Goal: Check status: Check status

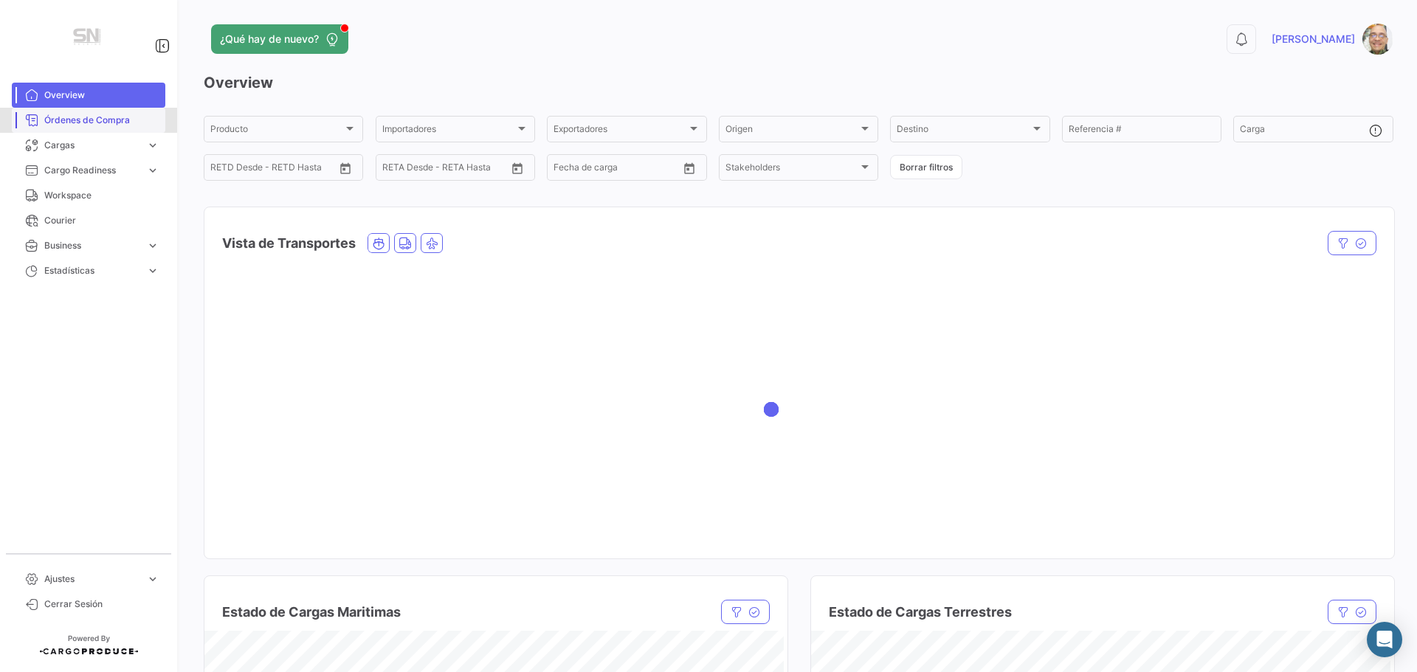
click at [93, 123] on span "Órdenes de Compra" at bounding box center [101, 120] width 115 height 13
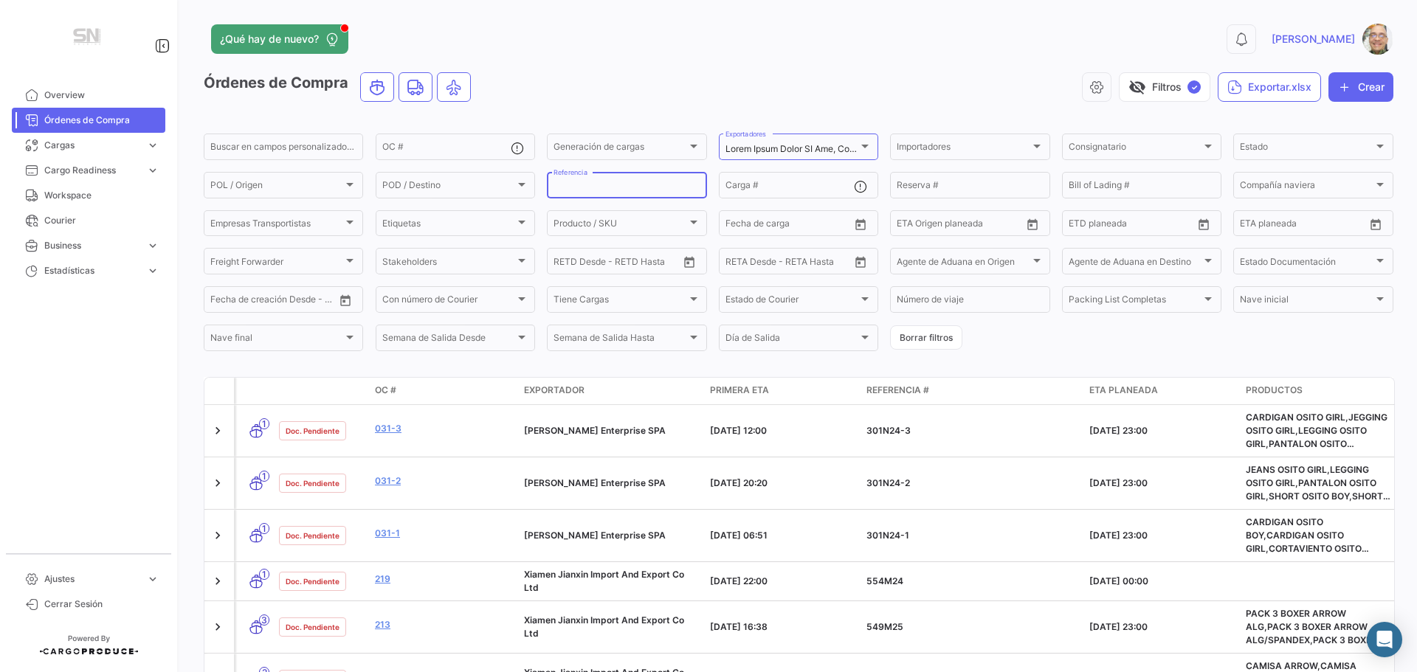
click at [596, 186] on input "Referencia" at bounding box center [627, 187] width 146 height 10
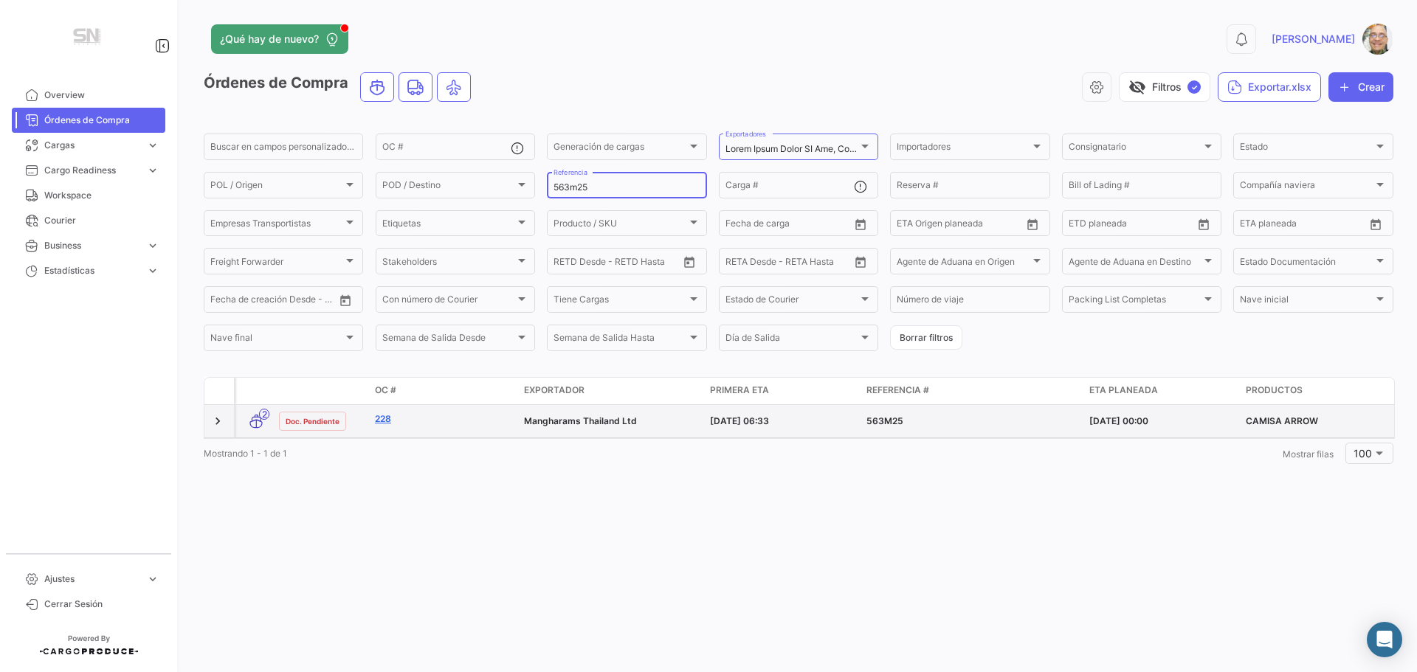
type input "563m25"
click at [385, 422] on link "228" at bounding box center [443, 419] width 137 height 13
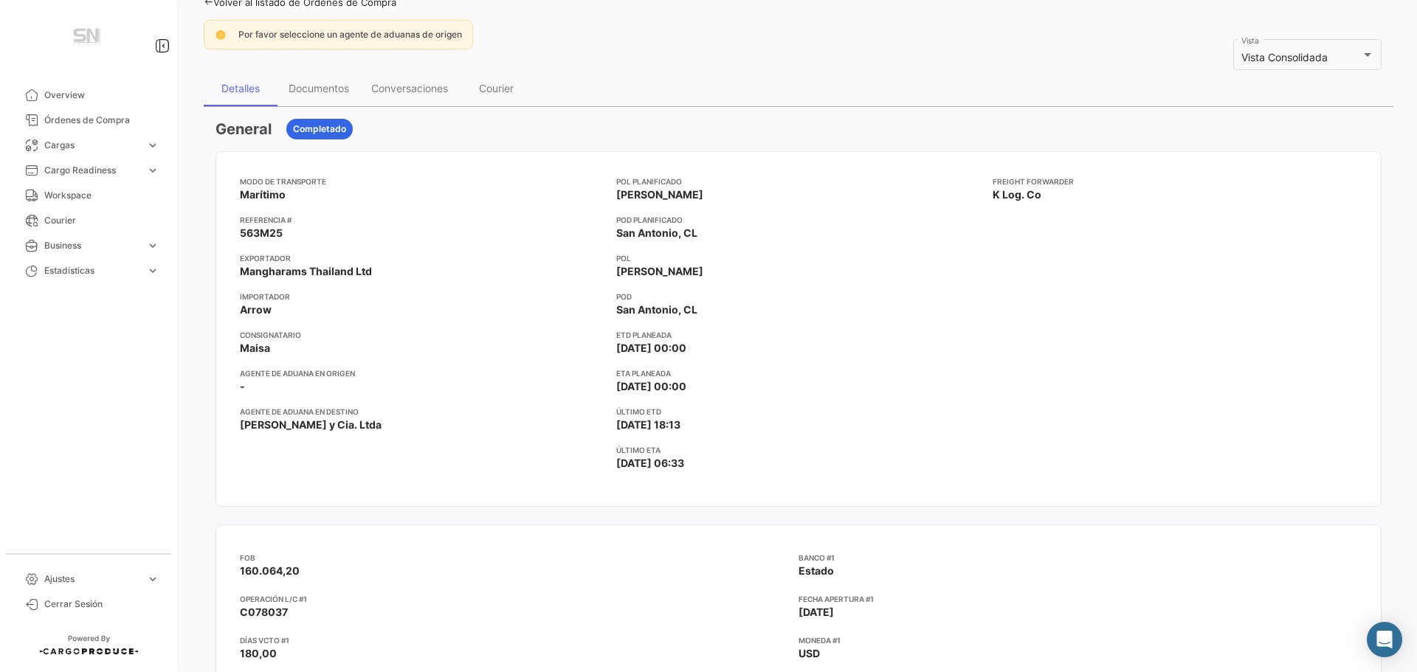
scroll to position [115, 0]
click at [324, 88] on div "Documentos" at bounding box center [319, 89] width 61 height 13
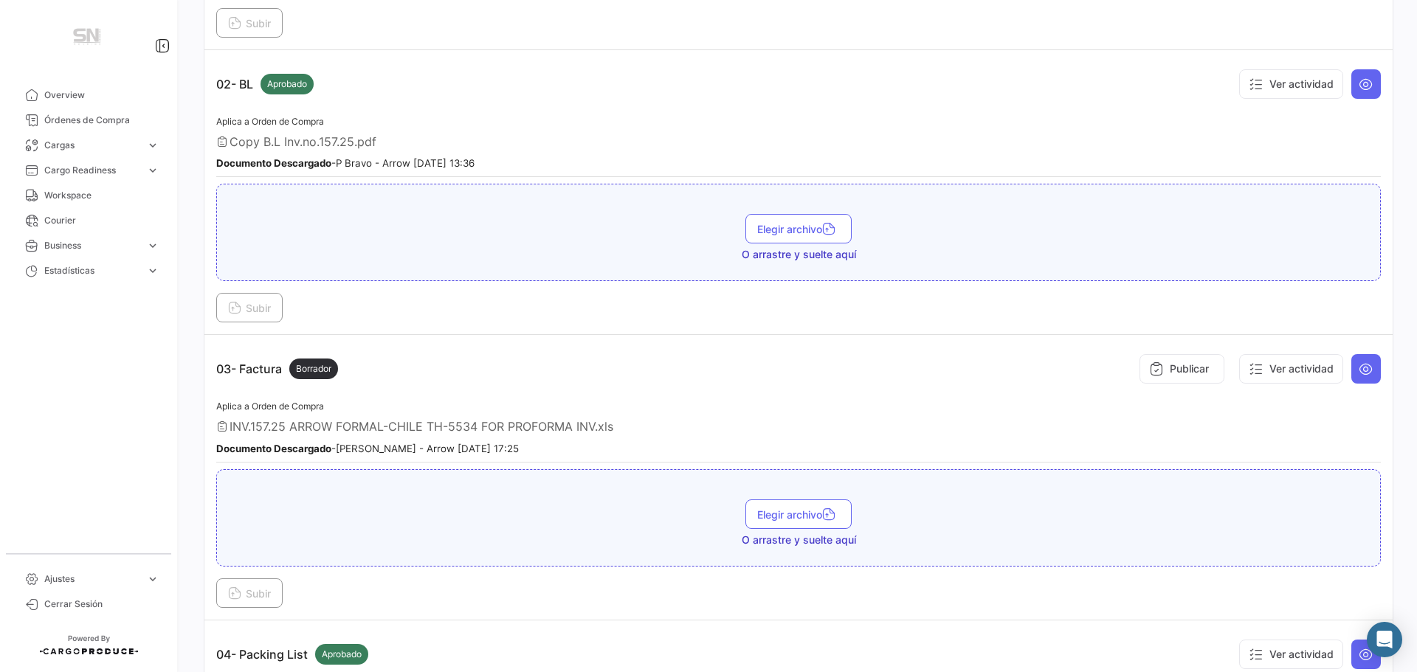
scroll to position [484, 0]
click at [1363, 370] on icon at bounding box center [1366, 368] width 15 height 15
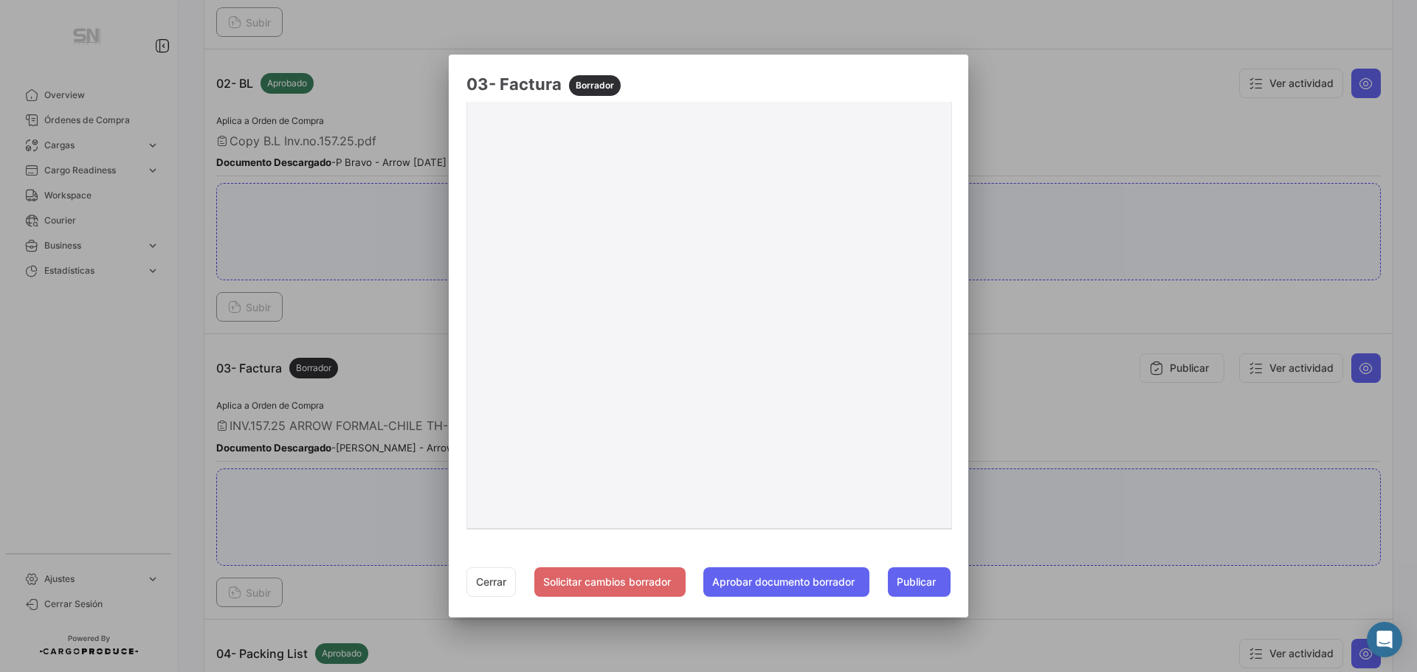
scroll to position [162, 0]
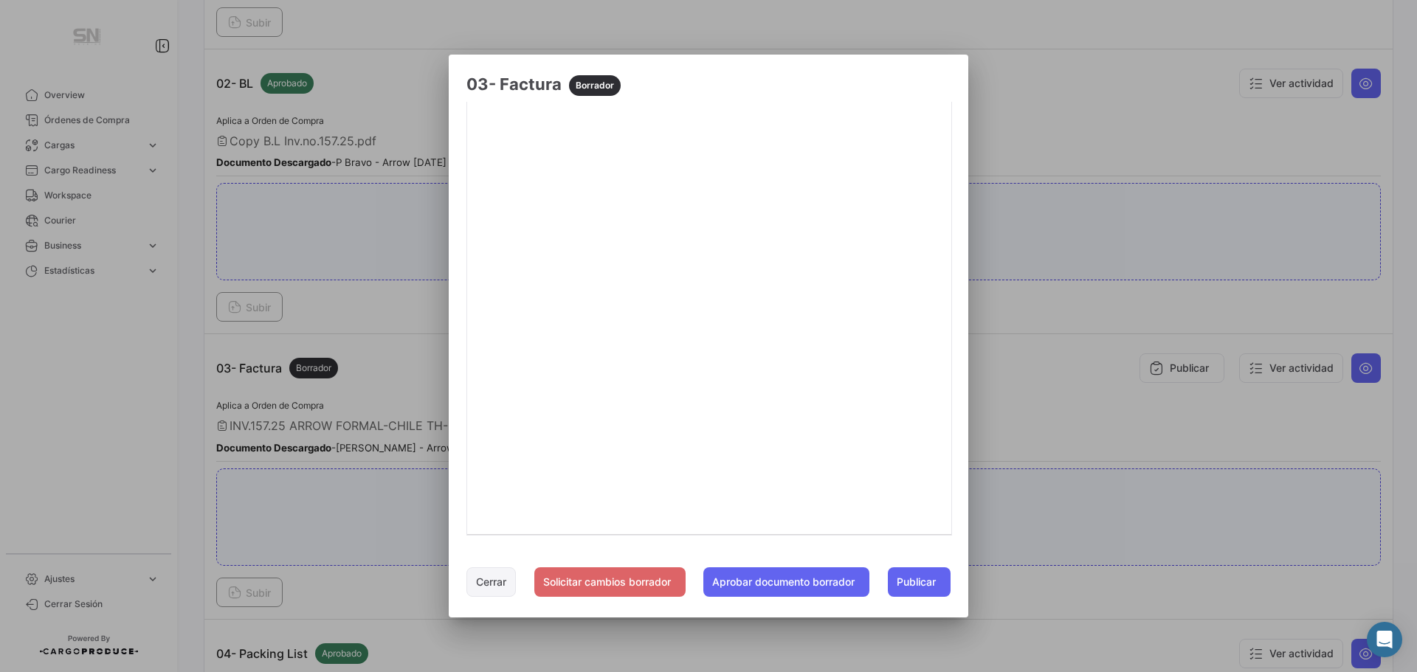
click at [493, 583] on button "Cerrar" at bounding box center [491, 583] width 49 height 30
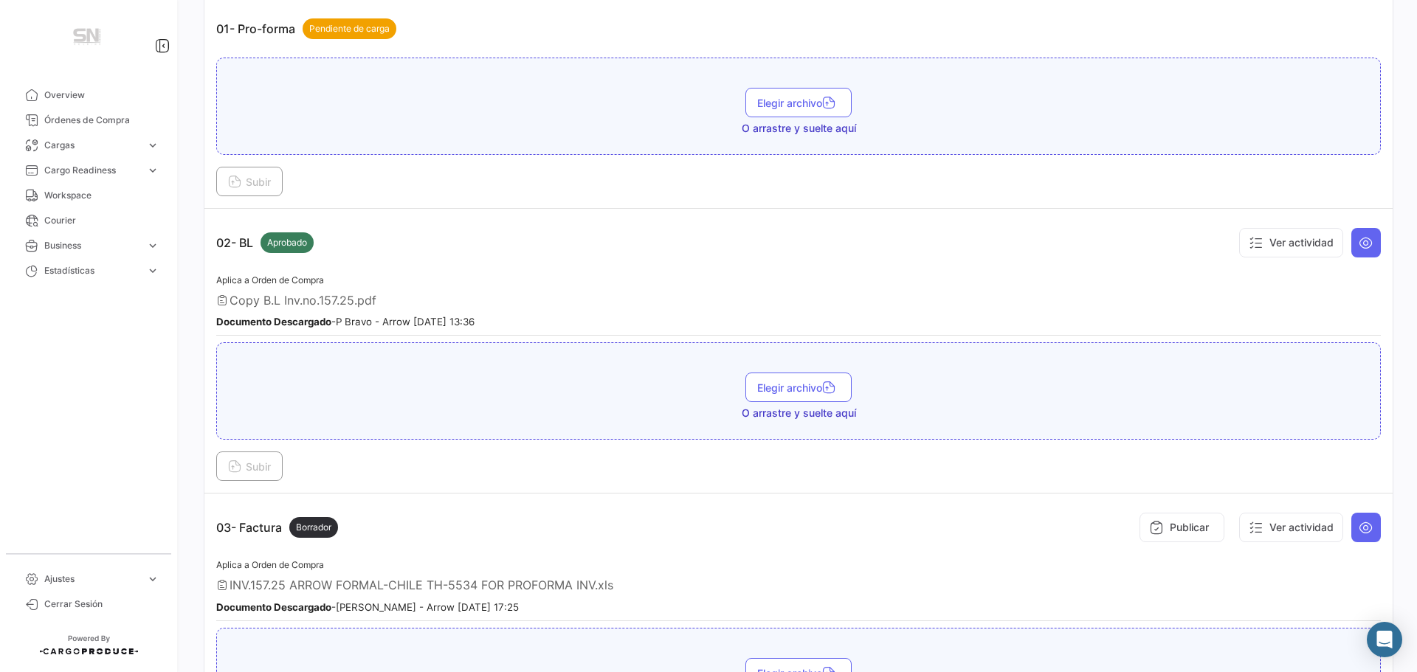
scroll to position [115, 0]
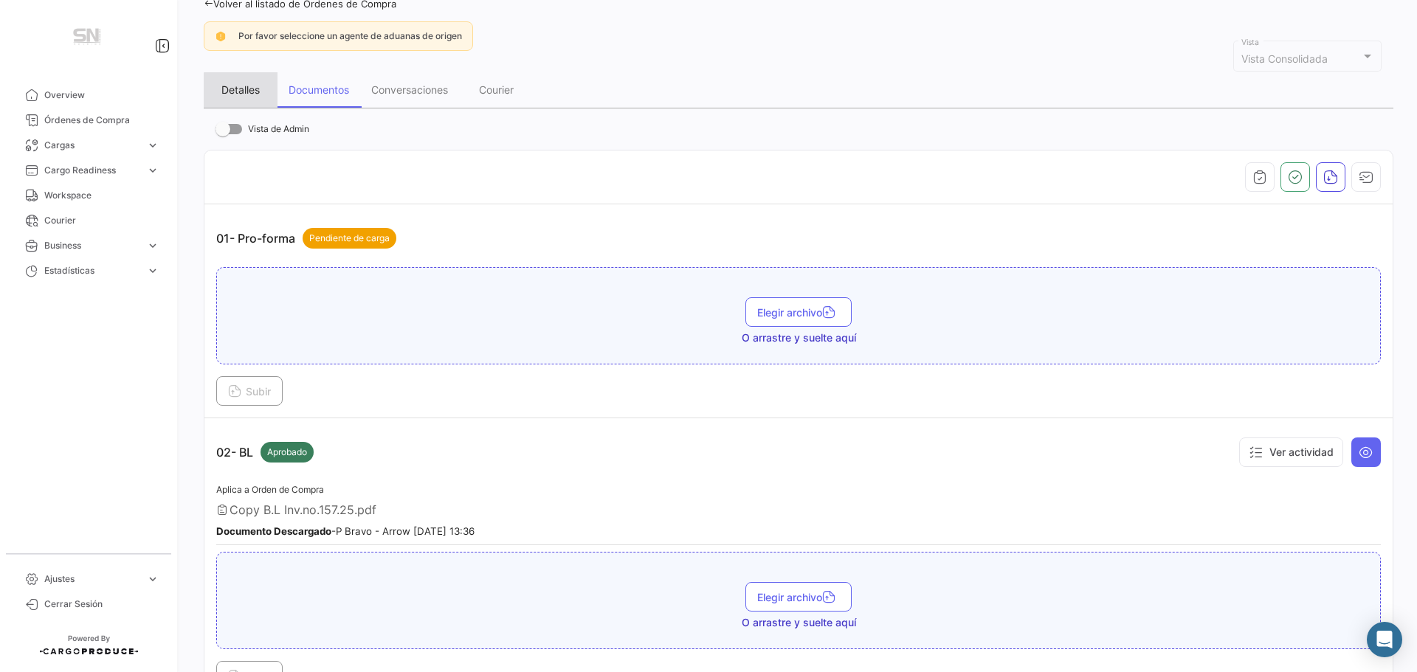
click at [246, 96] on div "Detalles" at bounding box center [240, 89] width 38 height 13
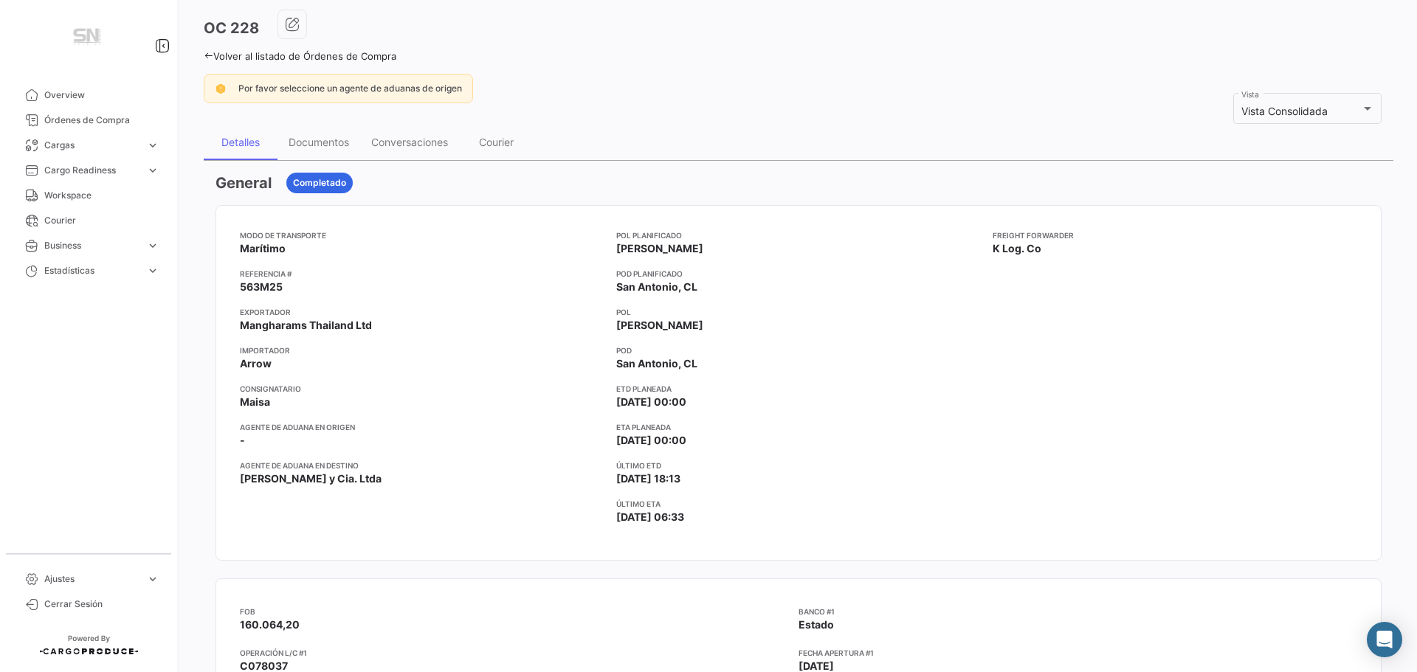
scroll to position [0, 0]
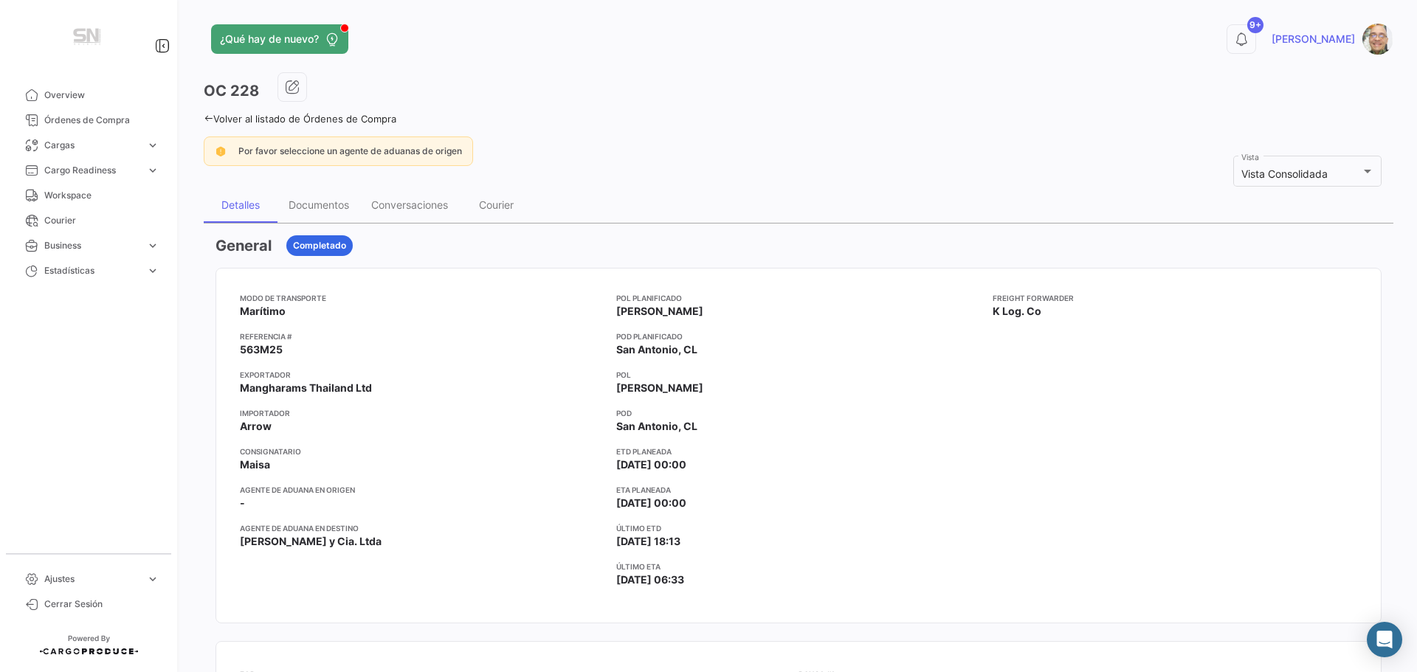
click at [210, 118] on icon at bounding box center [209, 119] width 10 height 10
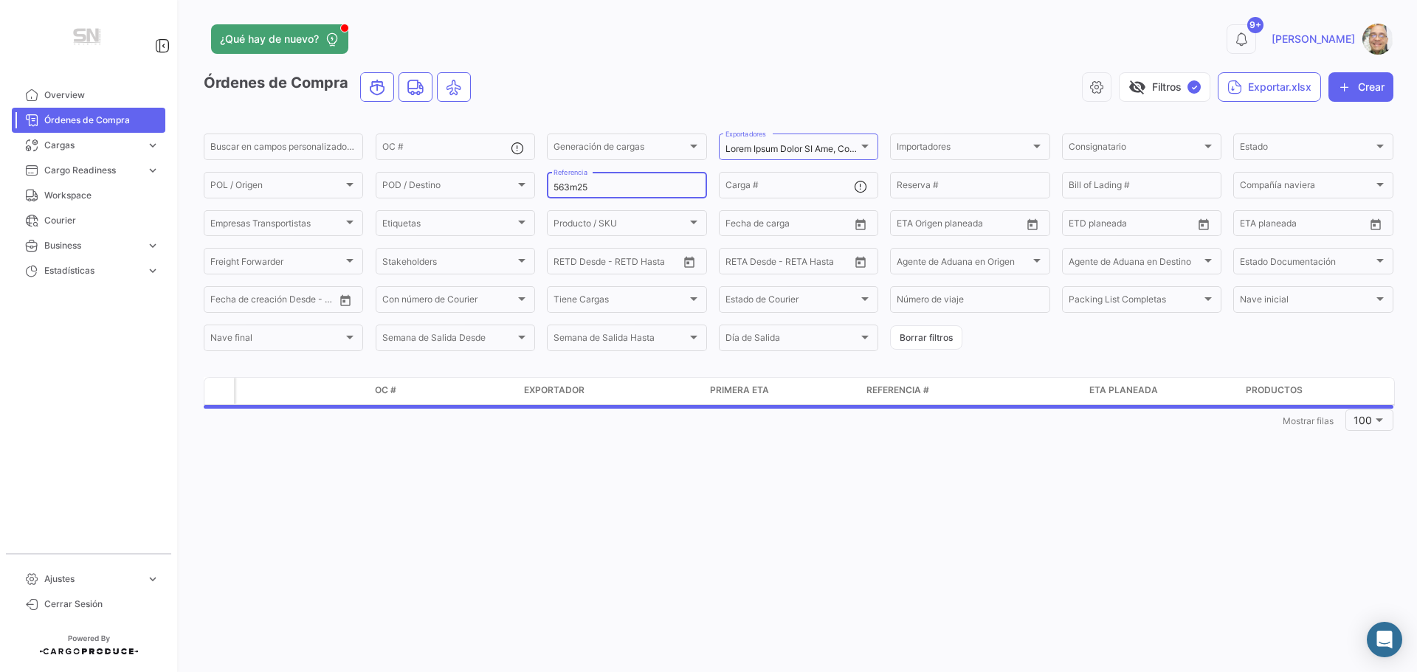
click at [605, 188] on input "563m25" at bounding box center [627, 187] width 146 height 10
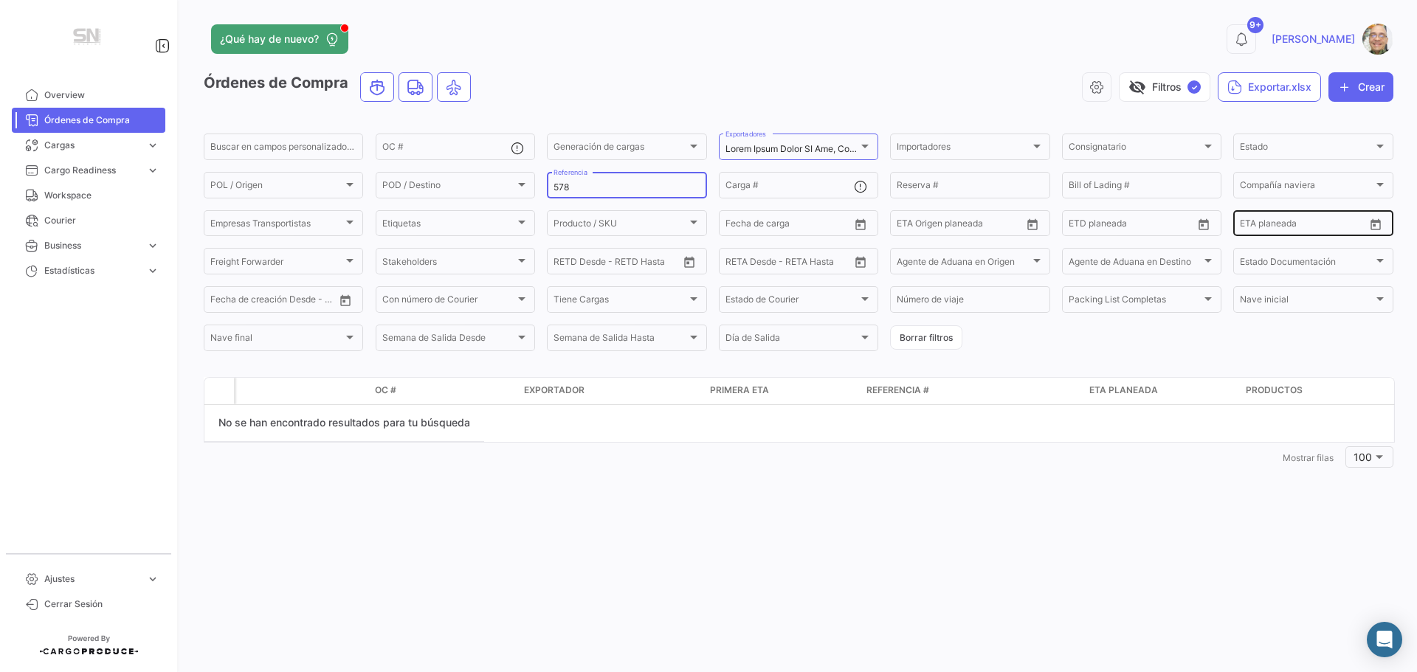
type input "578"
